Goal: Check status

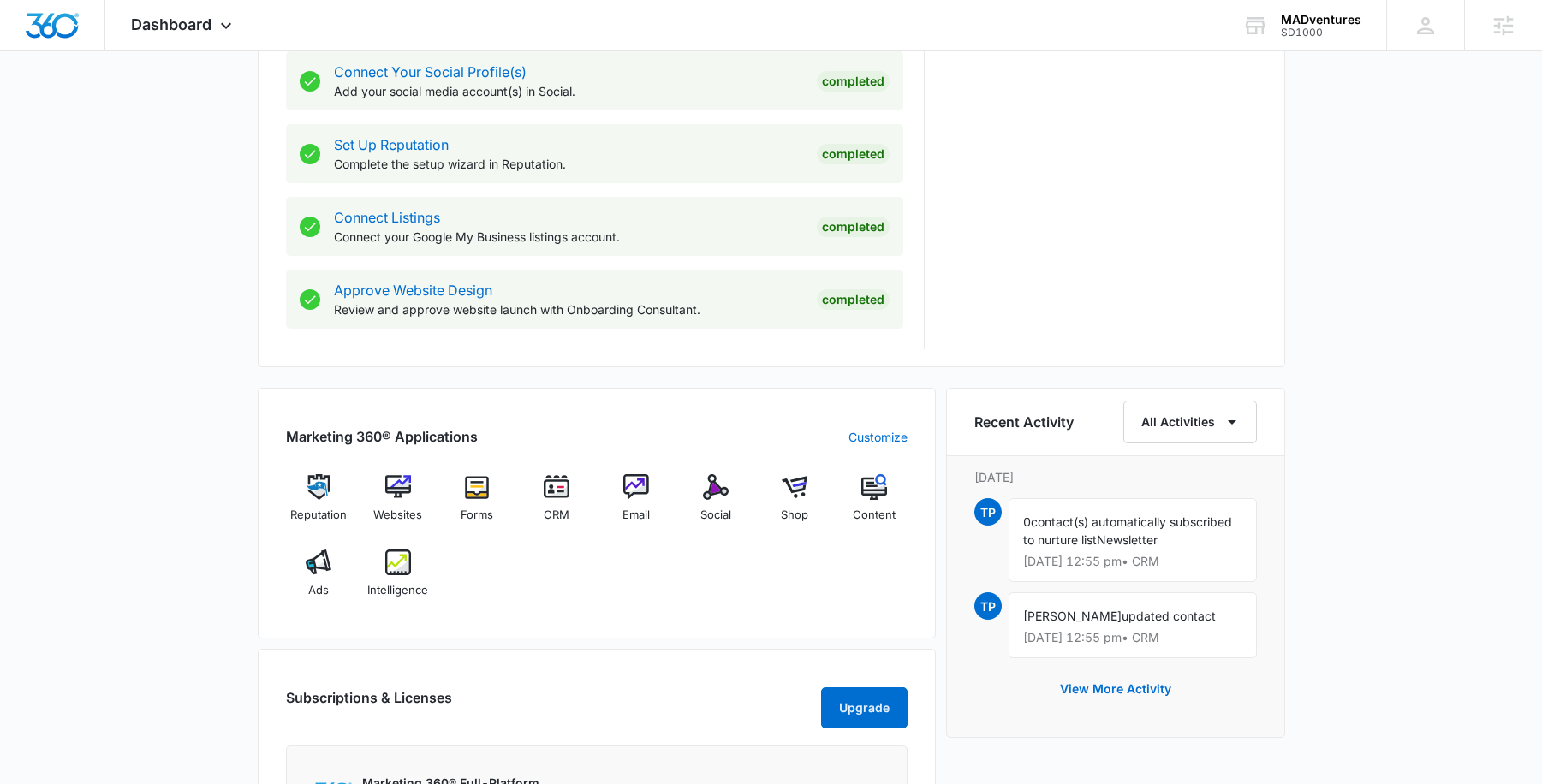
scroll to position [815, 0]
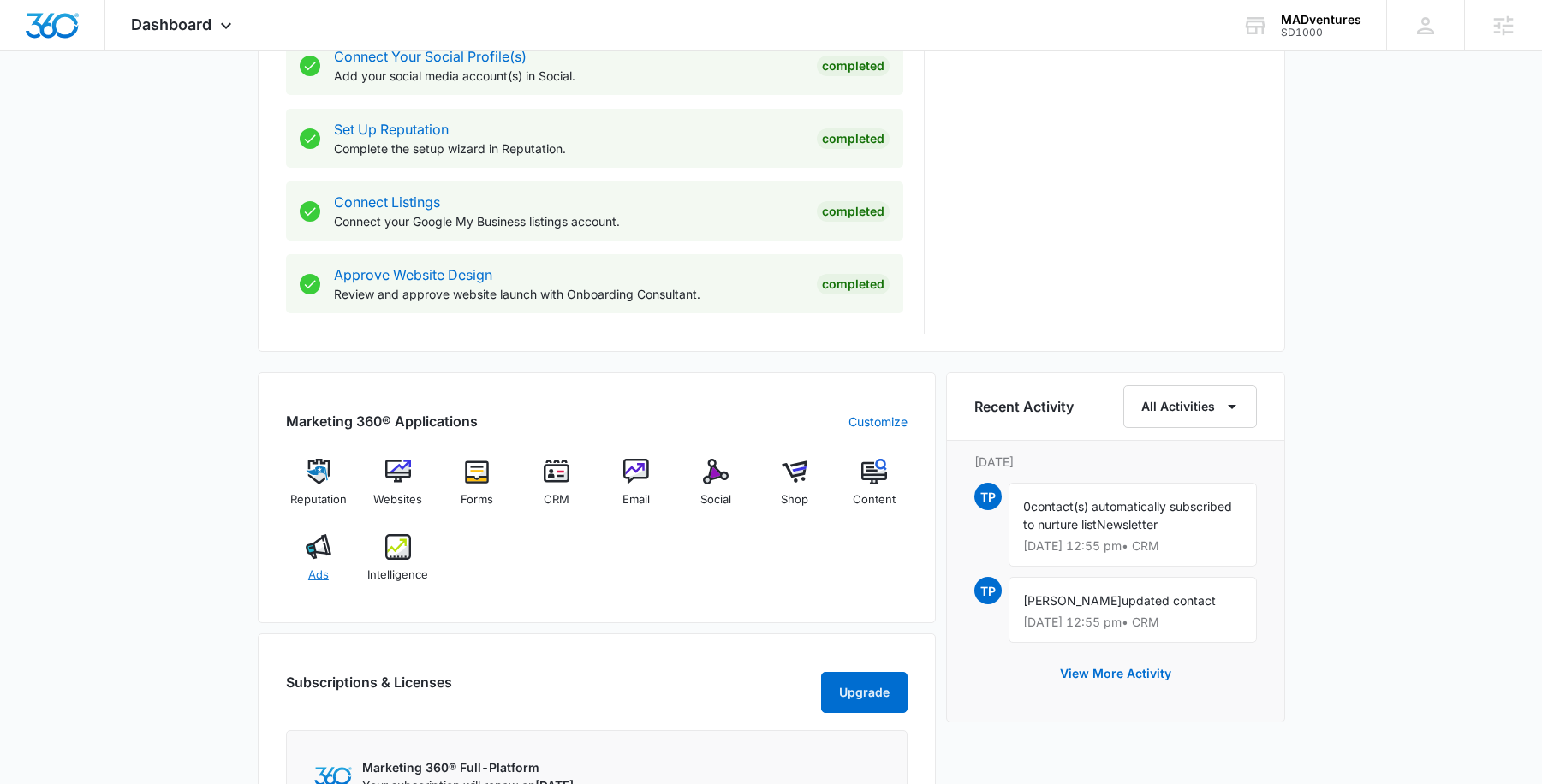
click at [315, 555] on img at bounding box center [318, 546] width 26 height 26
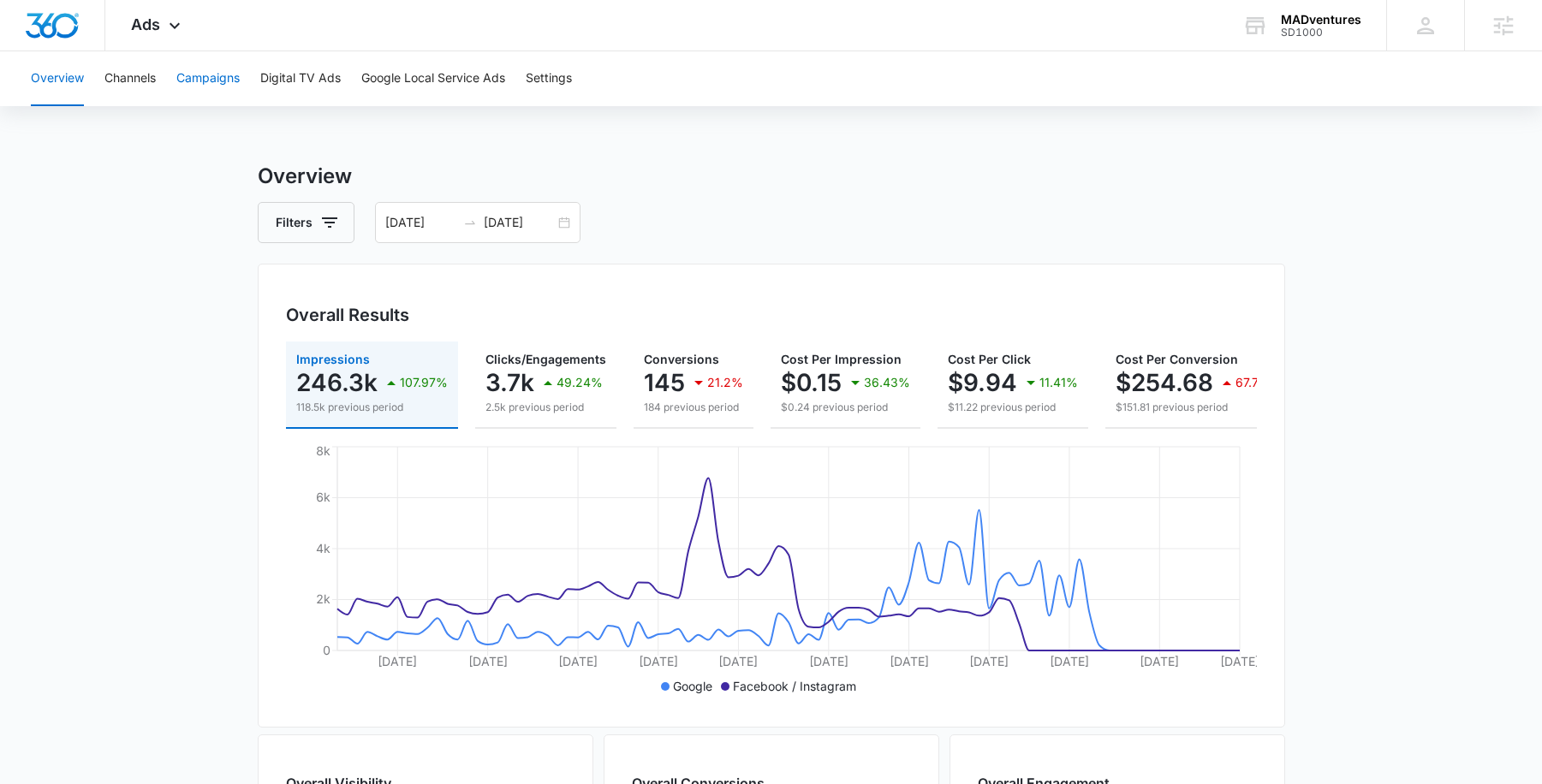
click at [203, 74] on button "Campaigns" at bounding box center [208, 78] width 63 height 54
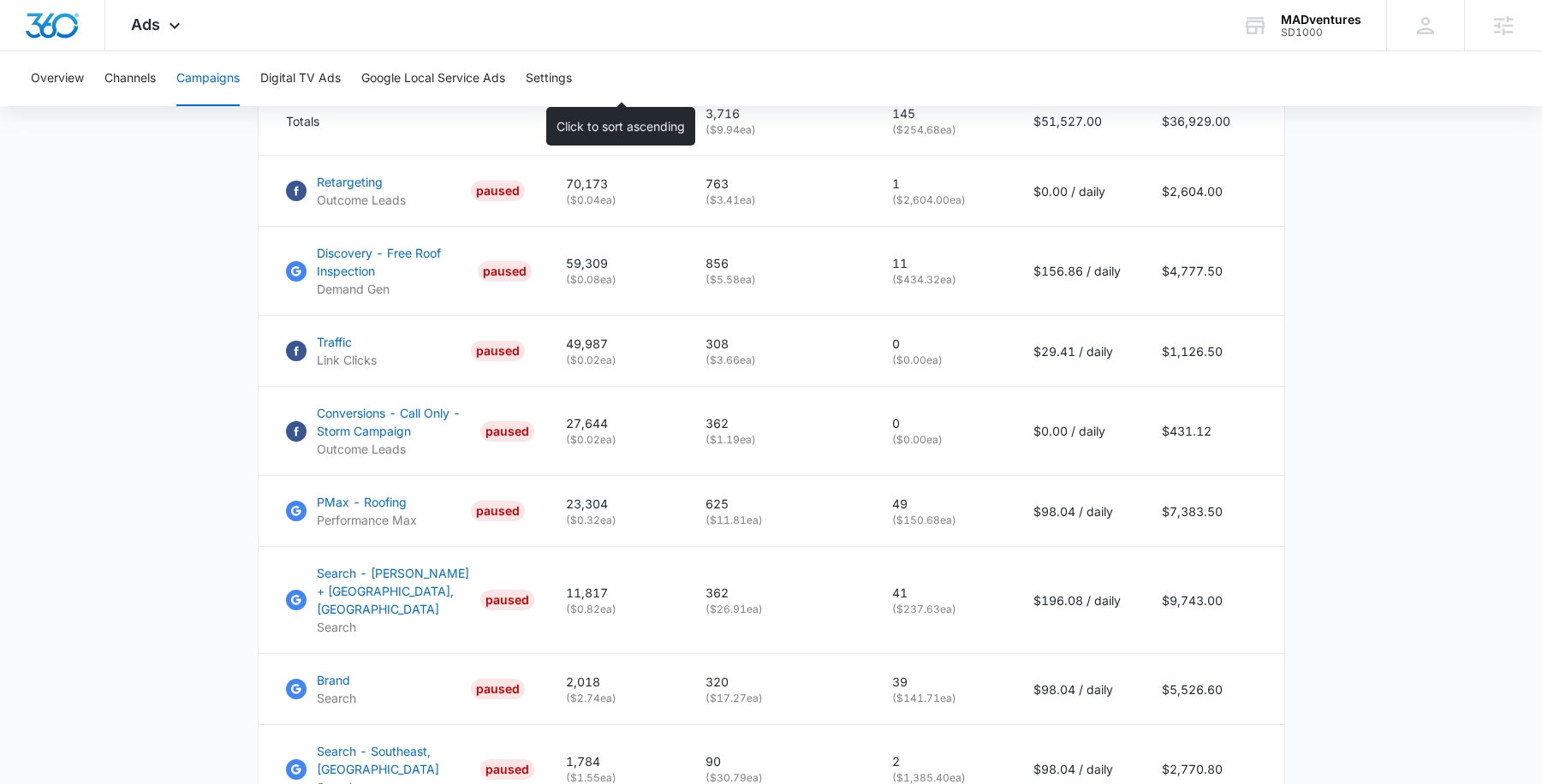
scroll to position [877, 0]
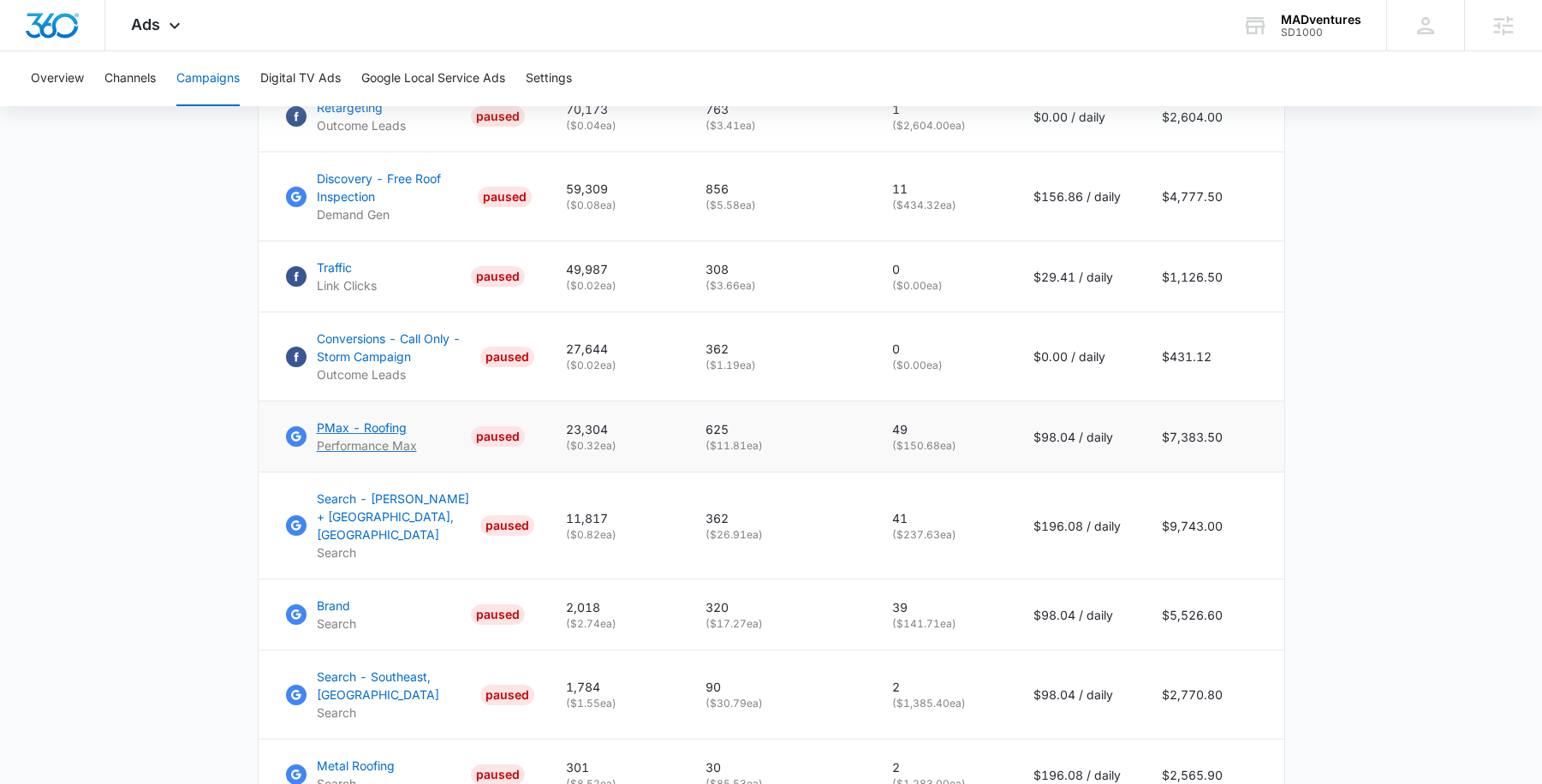
click at [373, 437] on p "PMax - Roofing" at bounding box center [366, 428] width 100 height 18
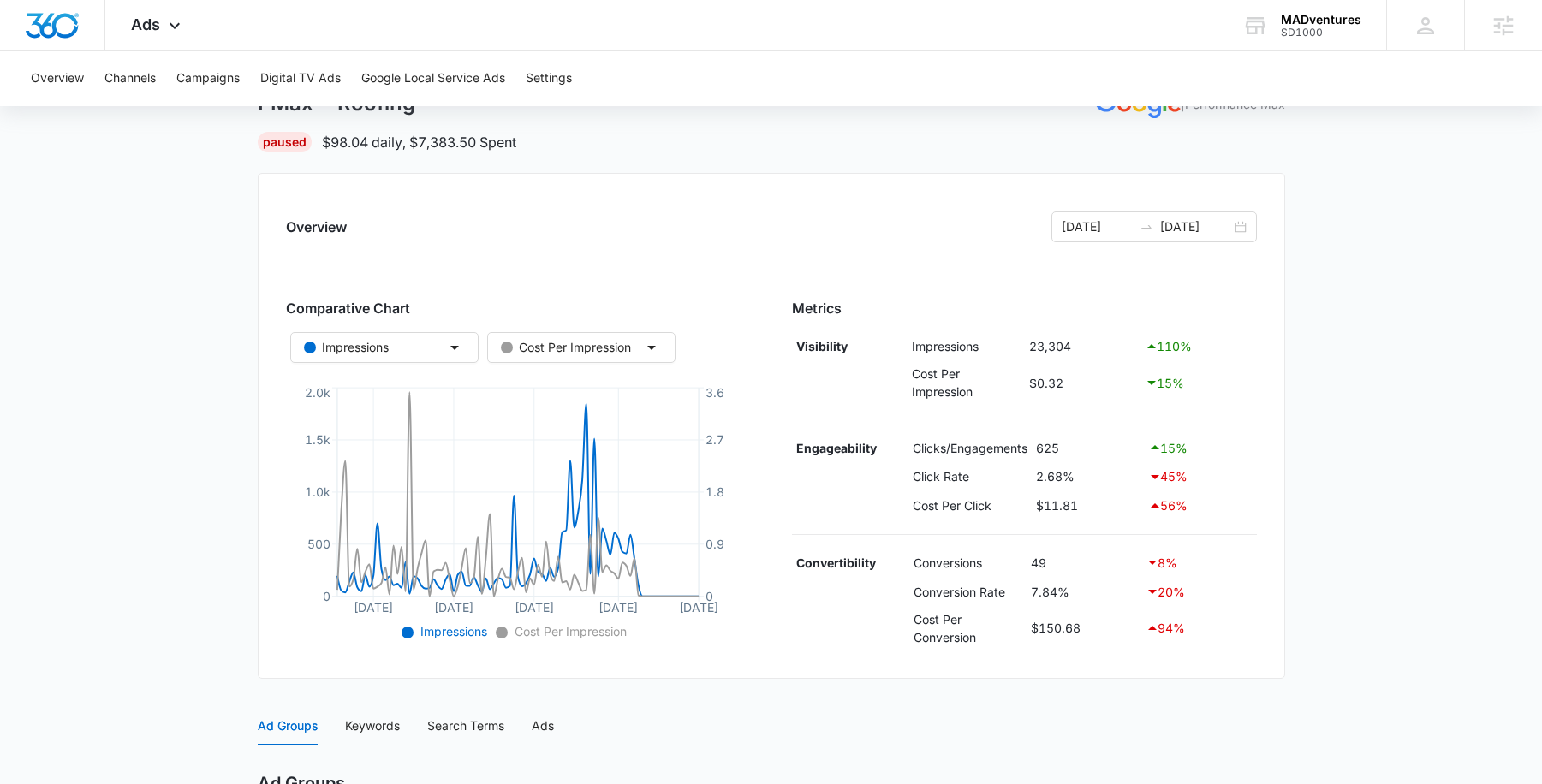
scroll to position [116, 0]
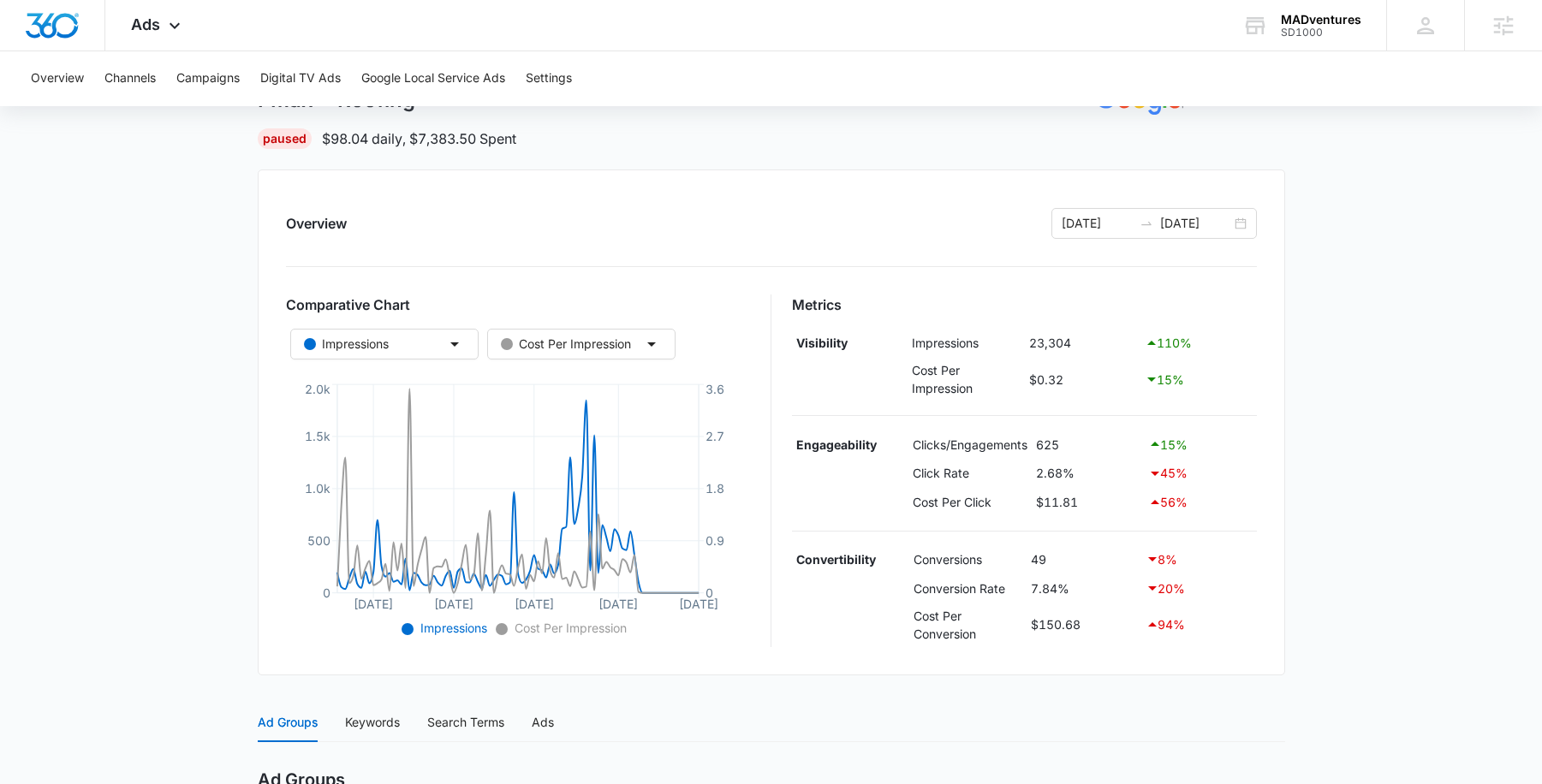
drag, startPoint x: 794, startPoint y: 354, endPoint x: 849, endPoint y: 343, distance: 56.1
click at [849, 343] on td "Visibility" at bounding box center [850, 343] width 117 height 29
click at [796, 436] on td "Engageability" at bounding box center [850, 444] width 117 height 29
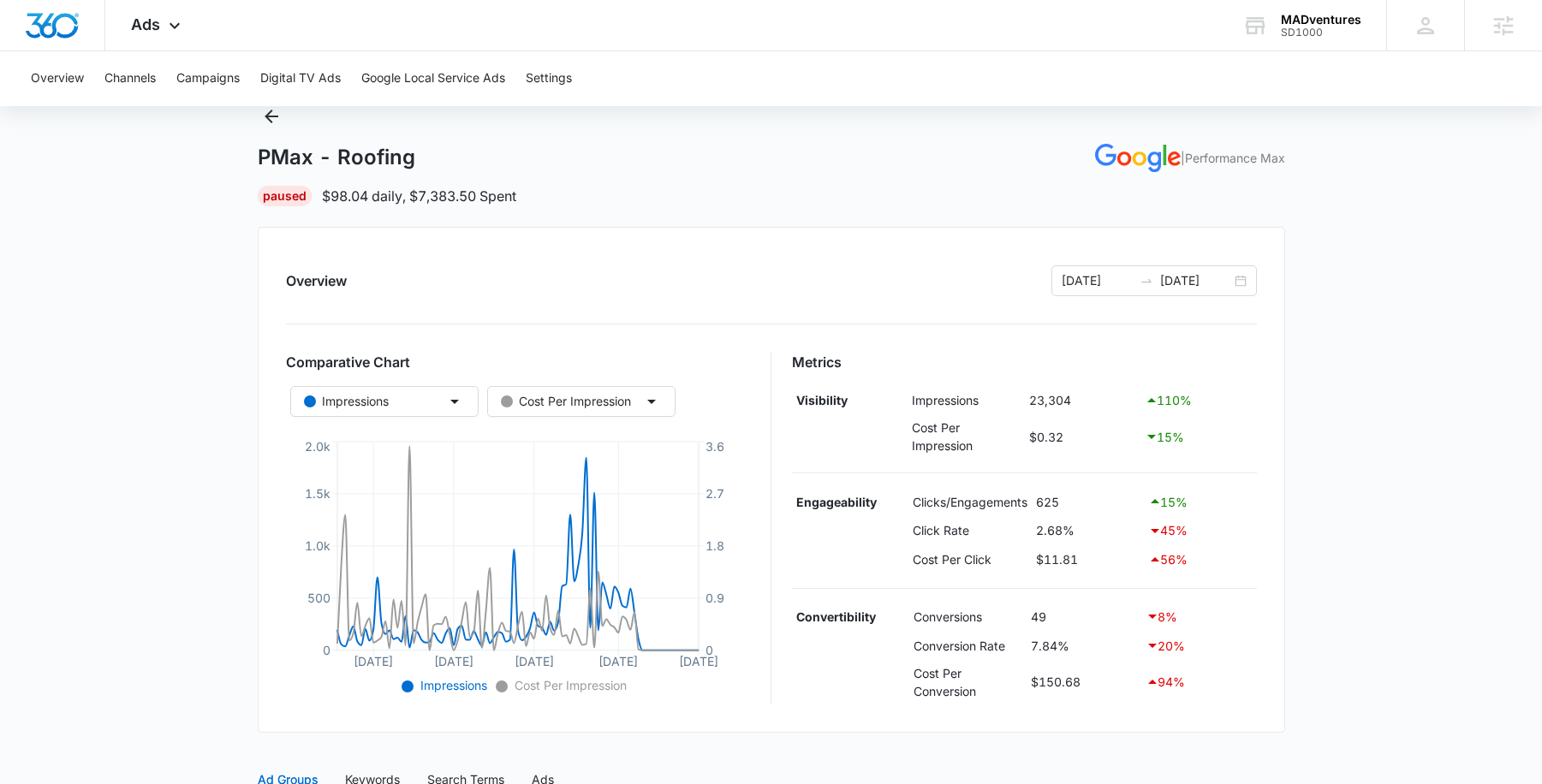
scroll to position [0, 0]
